Goal: Use online tool/utility: Utilize a website feature to perform a specific function

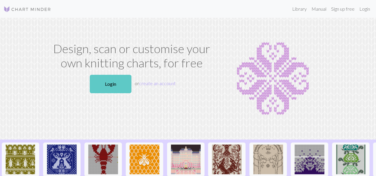
click at [110, 78] on link "Login" at bounding box center [111, 84] width 42 height 18
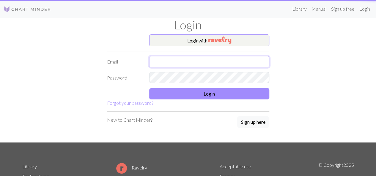
type input "[EMAIL_ADDRESS][DOMAIN_NAME]"
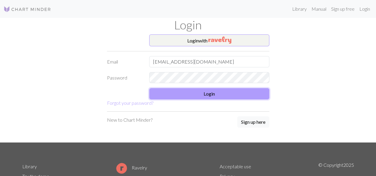
click at [209, 95] on button "Login" at bounding box center [209, 93] width 120 height 11
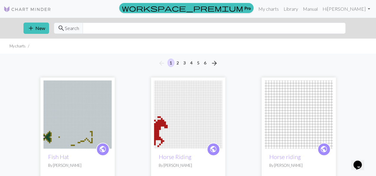
click at [174, 114] on img at bounding box center [188, 115] width 68 height 68
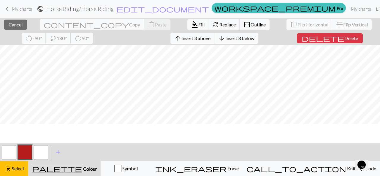
scroll to position [140, 0]
click at [10, 172] on span "highlight_alt" at bounding box center [7, 169] width 7 height 8
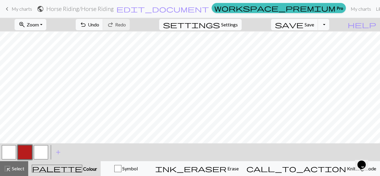
click at [234, 25] on span "Settings" at bounding box center [229, 24] width 17 height 7
select select "aran"
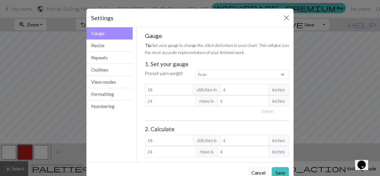
scroll to position [14, 0]
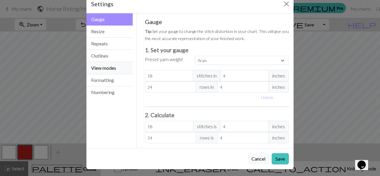
click at [109, 72] on button "View modes" at bounding box center [109, 68] width 46 height 12
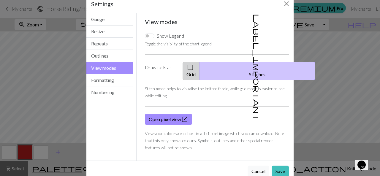
click at [200, 65] on button "check_box_outline_blank Grid" at bounding box center [191, 71] width 17 height 18
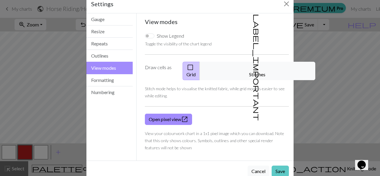
click at [275, 166] on button "Save" at bounding box center [280, 171] width 17 height 11
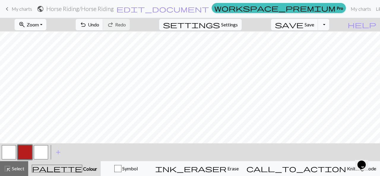
click at [39, 24] on span "Zoom" at bounding box center [33, 25] width 12 height 6
click at [50, 37] on button "Fit all" at bounding box center [38, 38] width 47 height 10
click at [46, 24] on button "zoom_in Zoom Zoom" at bounding box center [31, 24] width 32 height 11
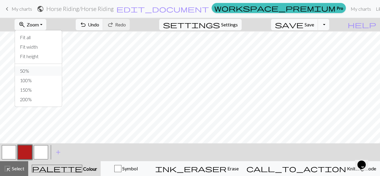
click at [48, 73] on button "50%" at bounding box center [38, 71] width 47 height 10
click at [46, 24] on button "zoom_in Zoom Zoom" at bounding box center [31, 24] width 32 height 11
click at [37, 81] on button "100%" at bounding box center [38, 81] width 47 height 10
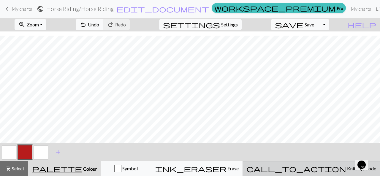
click at [347, 171] on span "Knitting mode" at bounding box center [362, 169] width 30 height 6
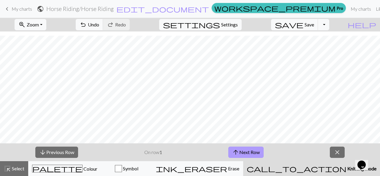
click at [257, 155] on button "arrow_upward Next Row" at bounding box center [246, 152] width 35 height 11
click at [65, 154] on button "arrow_downward Previous Row" at bounding box center [56, 152] width 43 height 11
click at [255, 154] on button "arrow_upward Next Row" at bounding box center [246, 152] width 35 height 11
click at [253, 152] on button "arrow_upward Next Row" at bounding box center [246, 152] width 35 height 11
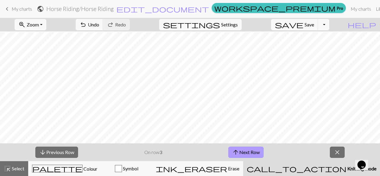
click at [253, 153] on button "arrow_upward Next Row" at bounding box center [246, 152] width 35 height 11
click at [246, 155] on button "arrow_upward Next Row" at bounding box center [246, 152] width 35 height 11
click at [62, 154] on button "arrow_downward Previous Row" at bounding box center [56, 152] width 43 height 11
click at [62, 153] on button "arrow_downward Previous Row" at bounding box center [56, 152] width 43 height 11
click at [64, 157] on button "arrow_downward Previous Row" at bounding box center [56, 152] width 43 height 11
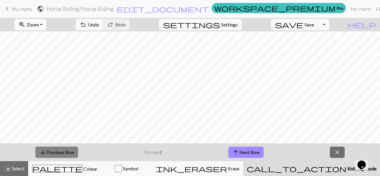
click at [62, 153] on button "arrow_downward Previous Row" at bounding box center [56, 152] width 43 height 11
click at [243, 153] on button "arrow_upward Next Row" at bounding box center [246, 152] width 35 height 11
click at [246, 153] on button "arrow_upward Next Row" at bounding box center [246, 152] width 35 height 11
click at [251, 156] on button "arrow_upward Next Row" at bounding box center [246, 152] width 35 height 11
click at [247, 153] on button "arrow_upward Next Row" at bounding box center [246, 152] width 35 height 11
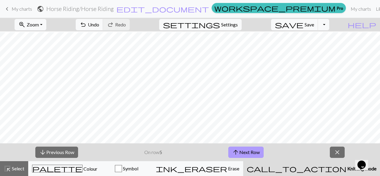
click at [247, 149] on button "arrow_upward Next Row" at bounding box center [246, 152] width 35 height 11
click at [245, 152] on button "arrow_upward Next Row" at bounding box center [246, 152] width 35 height 11
click at [251, 149] on button "arrow_upward Next Row" at bounding box center [246, 152] width 35 height 11
click at [246, 150] on button "arrow_upward Next Row" at bounding box center [246, 152] width 35 height 11
click at [246, 153] on button "arrow_upward Next Row" at bounding box center [246, 152] width 35 height 11
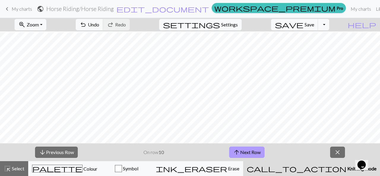
click at [250, 154] on button "arrow_upward Next Row" at bounding box center [246, 152] width 35 height 11
click at [248, 154] on button "arrow_upward Next Row" at bounding box center [246, 152] width 35 height 11
click at [257, 152] on button "arrow_upward Next Row" at bounding box center [246, 152] width 35 height 11
click at [247, 151] on button "arrow_upward Next Row" at bounding box center [246, 152] width 35 height 11
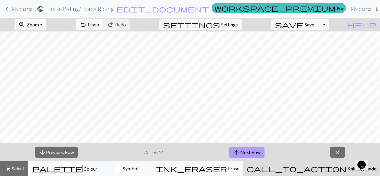
click at [247, 150] on button "arrow_upward Next Row" at bounding box center [246, 152] width 35 height 11
click at [251, 152] on button "arrow_upward Next Row" at bounding box center [246, 152] width 35 height 11
click at [253, 152] on button "arrow_upward Next Row" at bounding box center [246, 152] width 35 height 11
click at [249, 151] on button "arrow_upward Next Row" at bounding box center [246, 152] width 35 height 11
click at [338, 152] on span "close" at bounding box center [337, 152] width 7 height 8
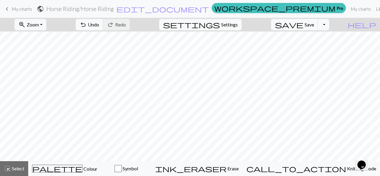
scroll to position [125, 0]
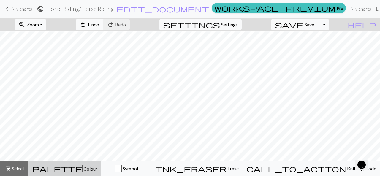
click at [83, 166] on span "Colour" at bounding box center [90, 169] width 15 height 6
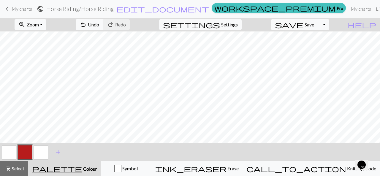
click at [28, 148] on button "button" at bounding box center [25, 152] width 14 height 14
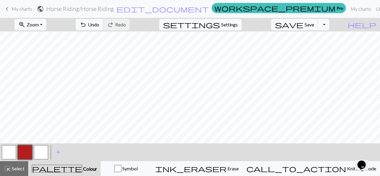
click at [40, 152] on button "button" at bounding box center [41, 152] width 14 height 14
